Goal: Book appointment/travel/reservation

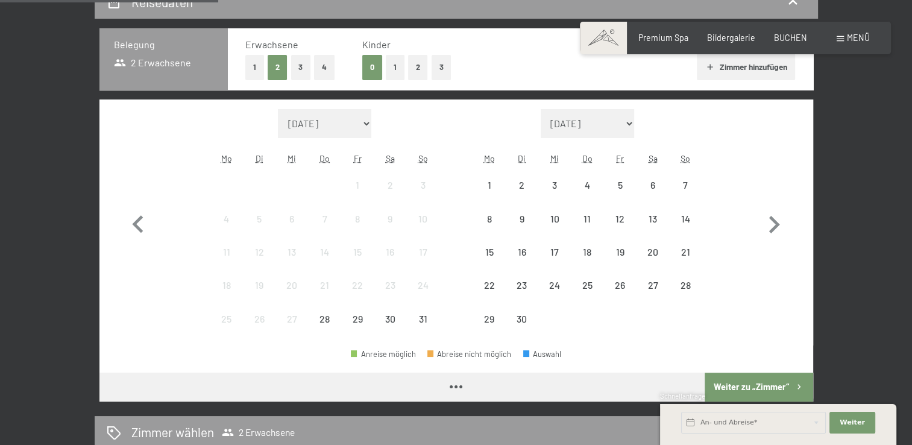
scroll to position [270, 0]
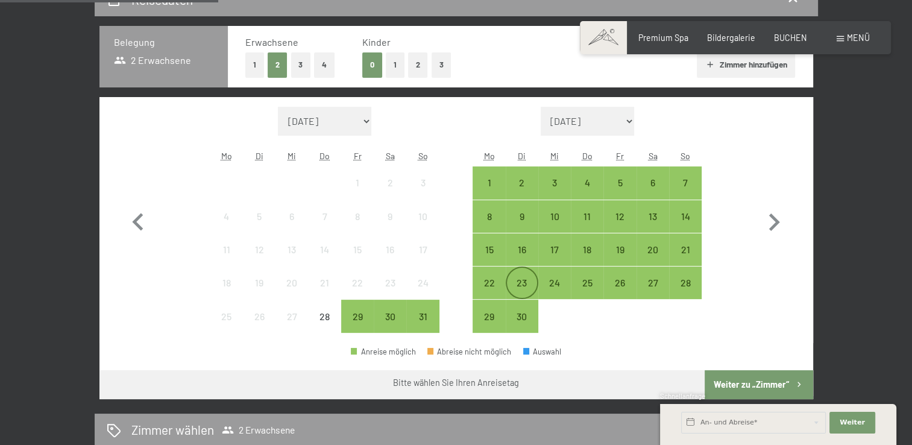
click at [528, 283] on div "23" at bounding box center [522, 293] width 30 height 30
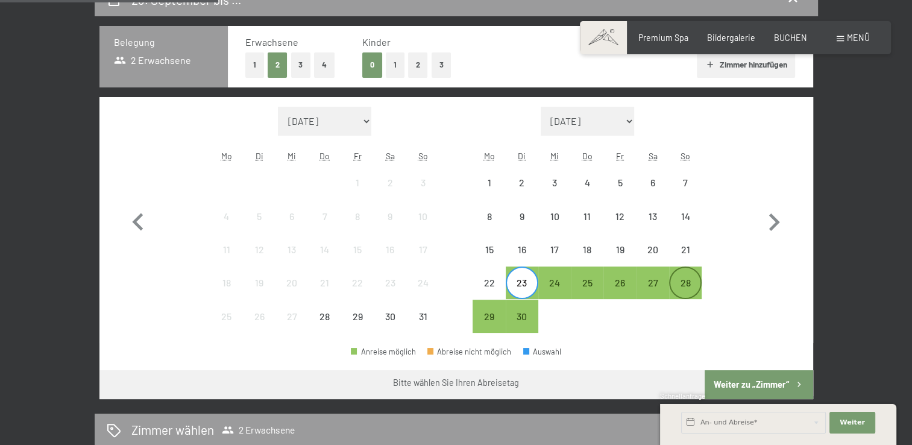
click at [682, 281] on div "28" at bounding box center [685, 293] width 30 height 30
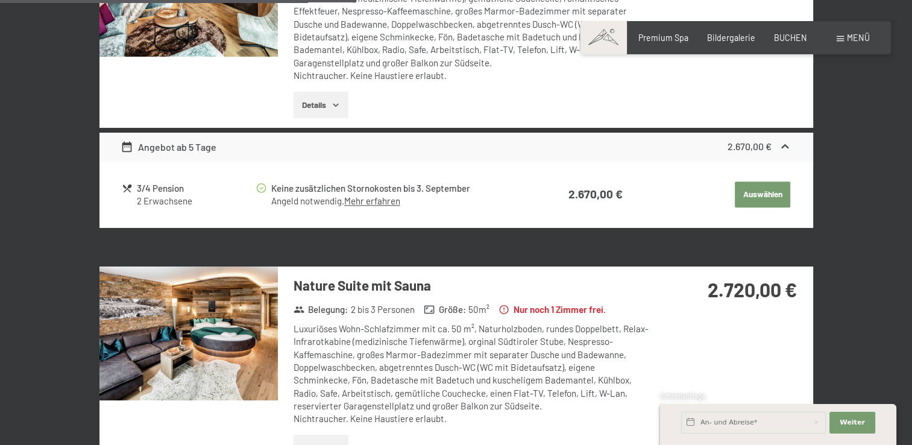
scroll to position [1215, 0]
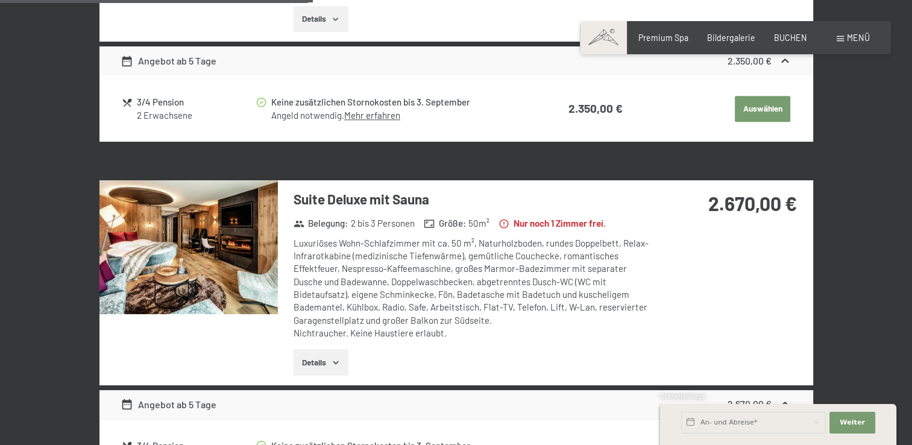
click at [215, 246] on img at bounding box center [188, 247] width 178 height 134
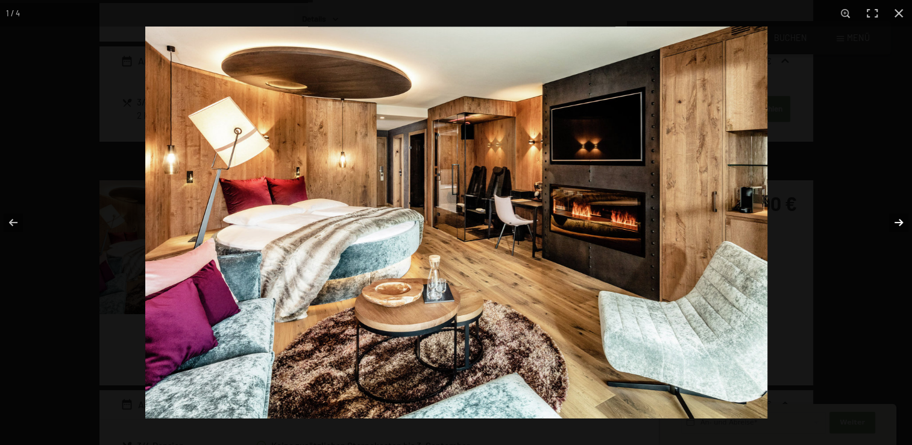
click at [899, 225] on button "button" at bounding box center [891, 222] width 42 height 60
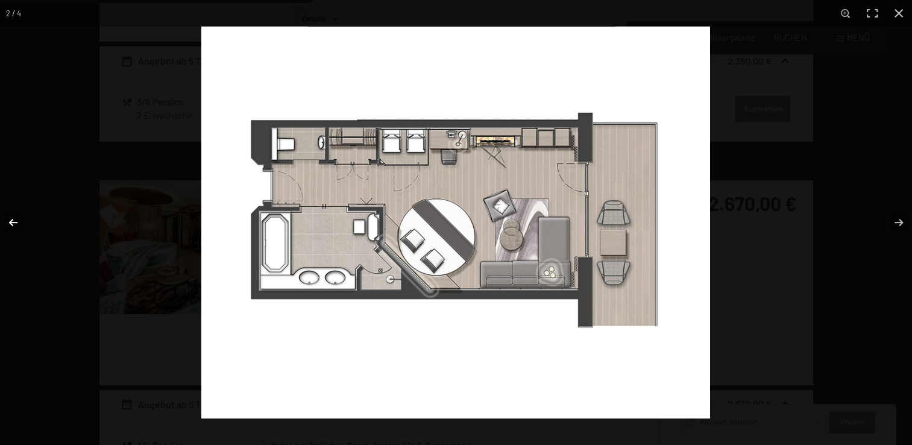
click at [16, 224] on button "button" at bounding box center [21, 222] width 42 height 60
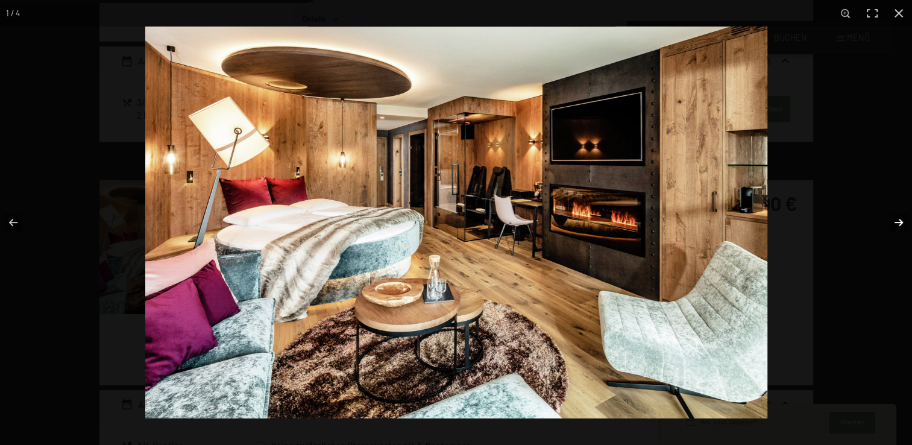
click at [897, 222] on button "button" at bounding box center [891, 222] width 42 height 60
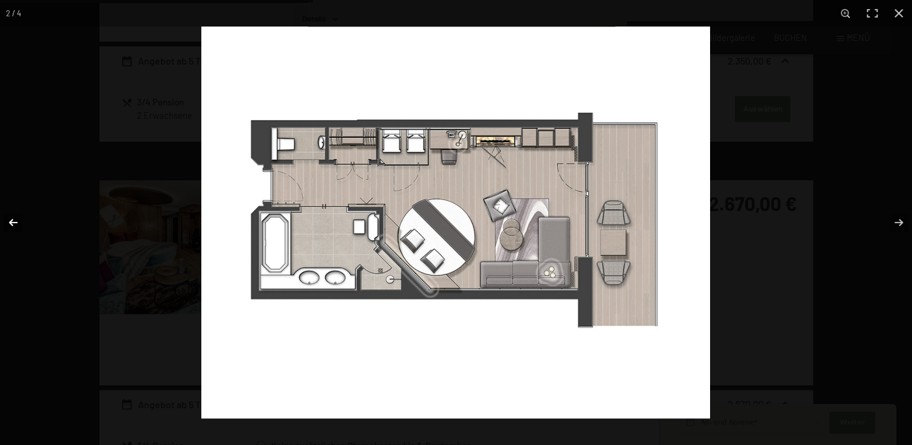
click at [16, 219] on button "button" at bounding box center [21, 222] width 42 height 60
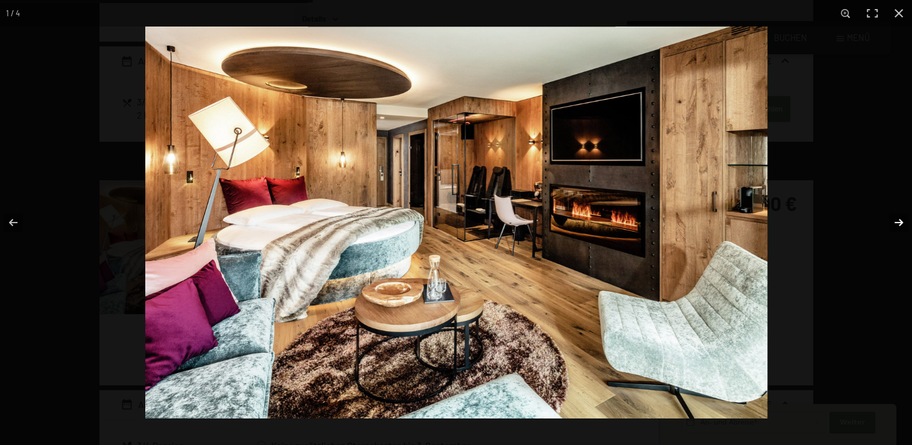
click at [894, 218] on button "button" at bounding box center [891, 222] width 42 height 60
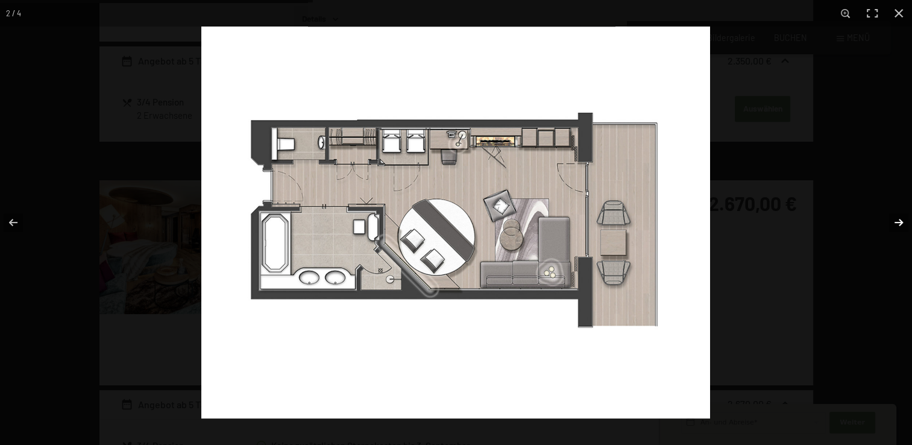
click at [894, 218] on button "button" at bounding box center [891, 222] width 42 height 60
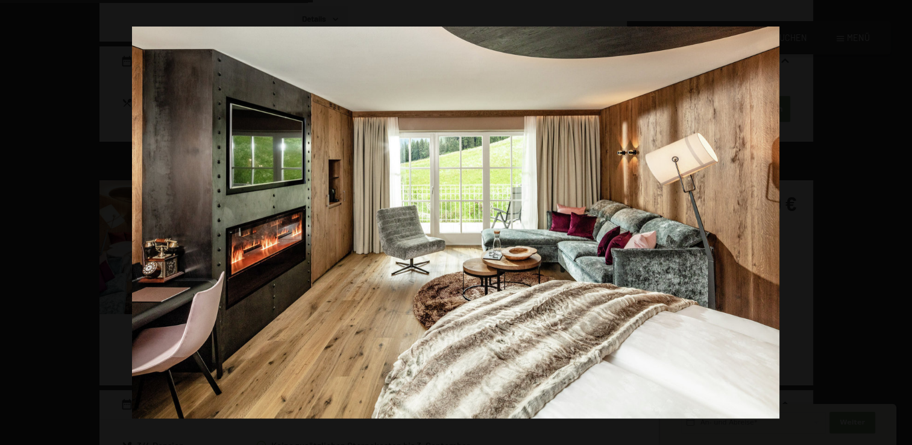
click at [894, 218] on button "button" at bounding box center [891, 222] width 42 height 60
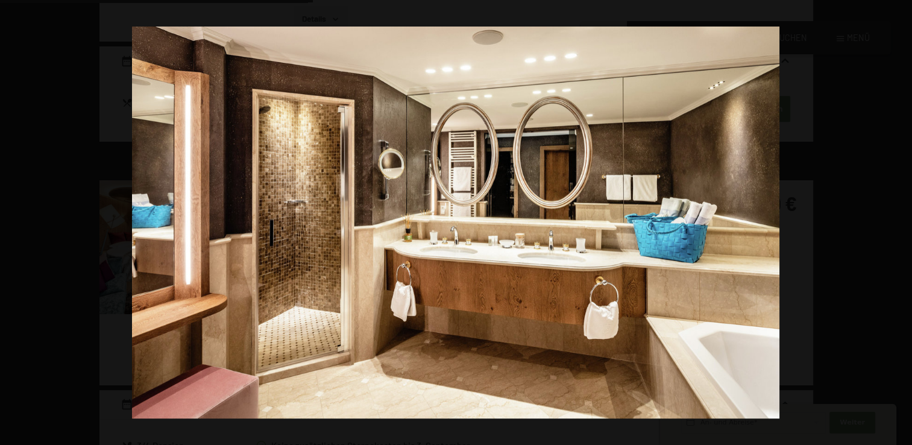
click at [894, 218] on button "button" at bounding box center [891, 222] width 42 height 60
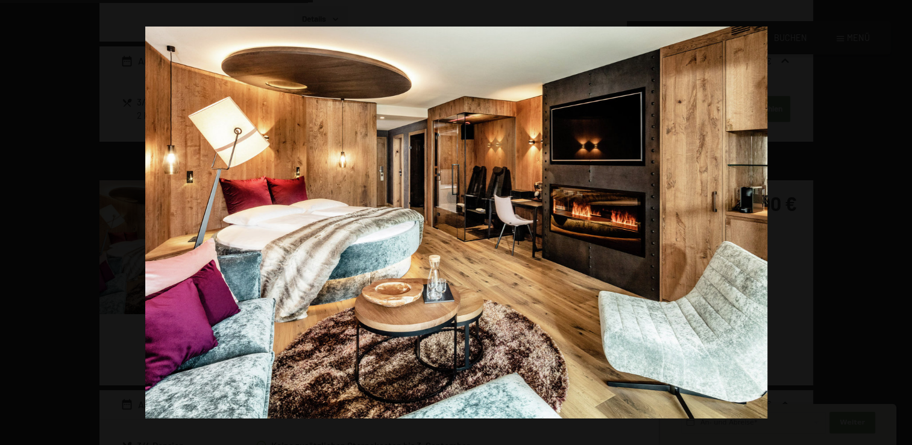
click at [894, 218] on button "button" at bounding box center [891, 222] width 42 height 60
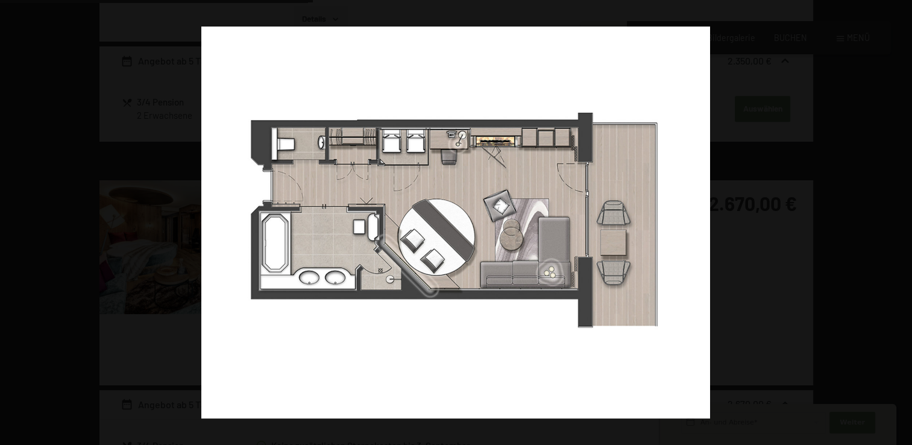
click at [894, 218] on button "button" at bounding box center [891, 222] width 42 height 60
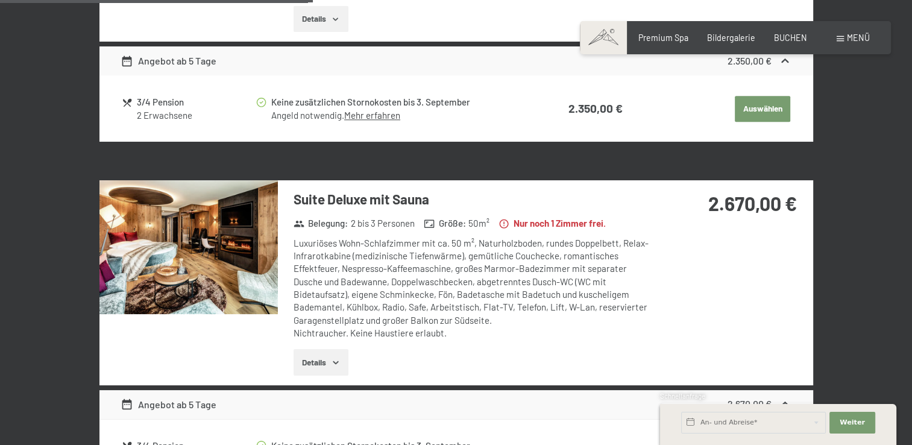
click at [0, 0] on button "button" at bounding box center [0, 0] width 0 height 0
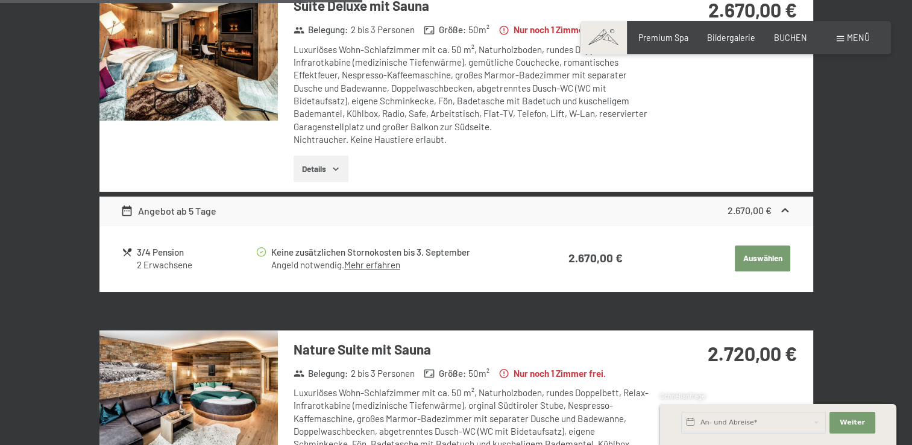
scroll to position [1410, 0]
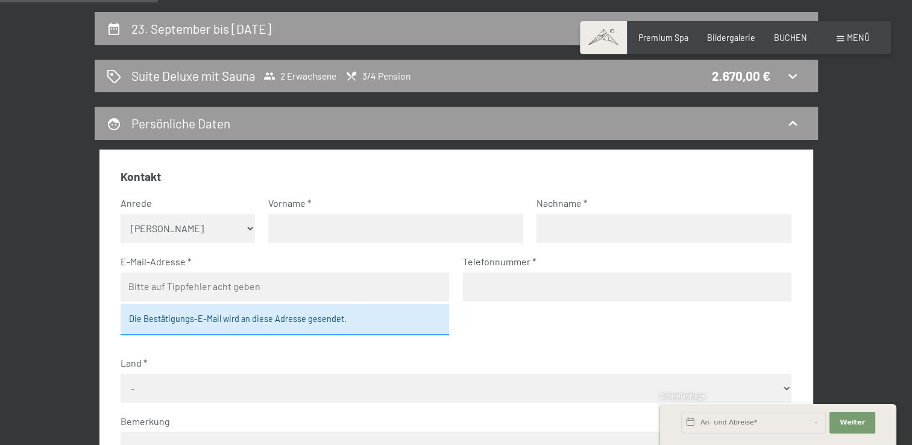
scroll to position [240, 0]
click at [159, 240] on select "Keine Angabe Frau [PERSON_NAME]" at bounding box center [188, 229] width 134 height 29
select select "f"
click at [121, 215] on select "Keine Angabe Frau [PERSON_NAME]" at bounding box center [188, 229] width 134 height 29
click at [334, 221] on input "text" at bounding box center [395, 229] width 255 height 29
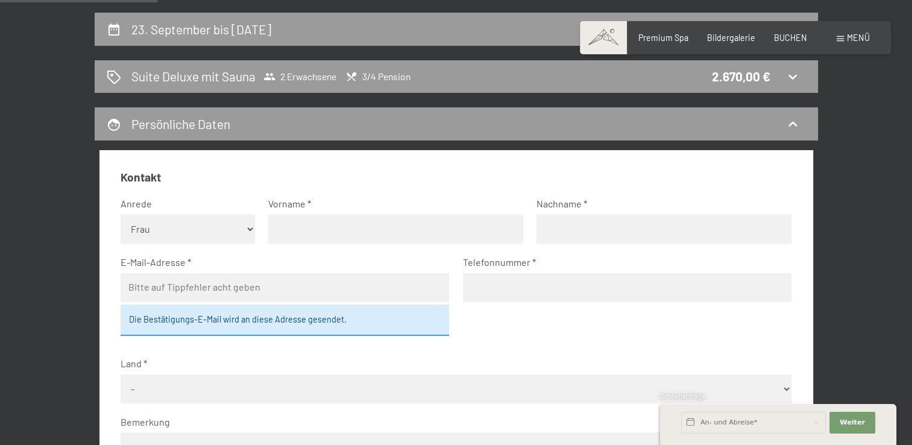
click at [24, 184] on div "23. September bis [DATE] Suite Deluxe mit Sauna 2 Erwachsene 3/4 Pension 2.670,…" at bounding box center [456, 416] width 912 height 806
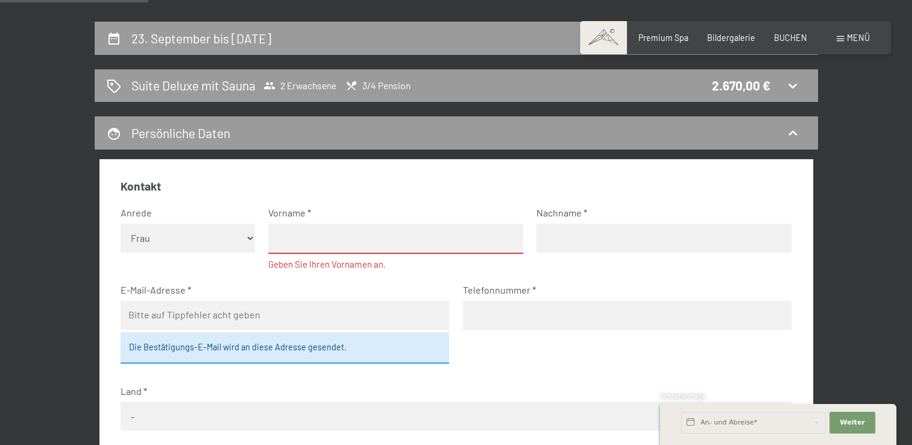
scroll to position [230, 0]
